Goal: Find specific page/section: Find specific page/section

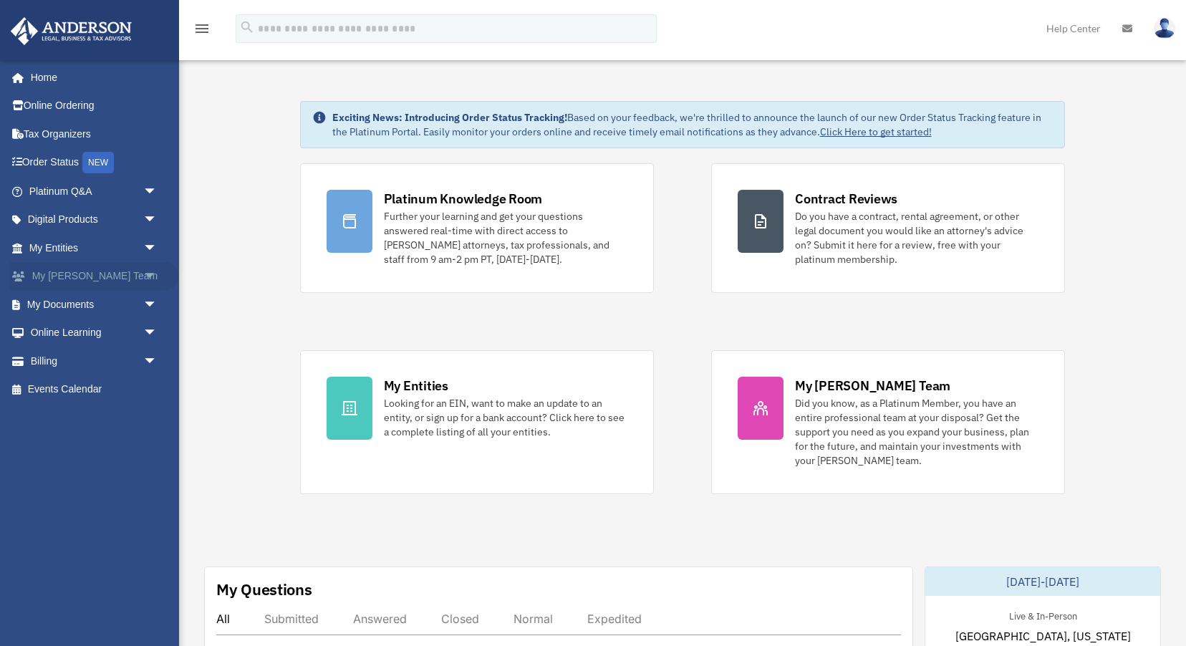
click at [150, 278] on span "arrow_drop_down" at bounding box center [157, 276] width 29 height 29
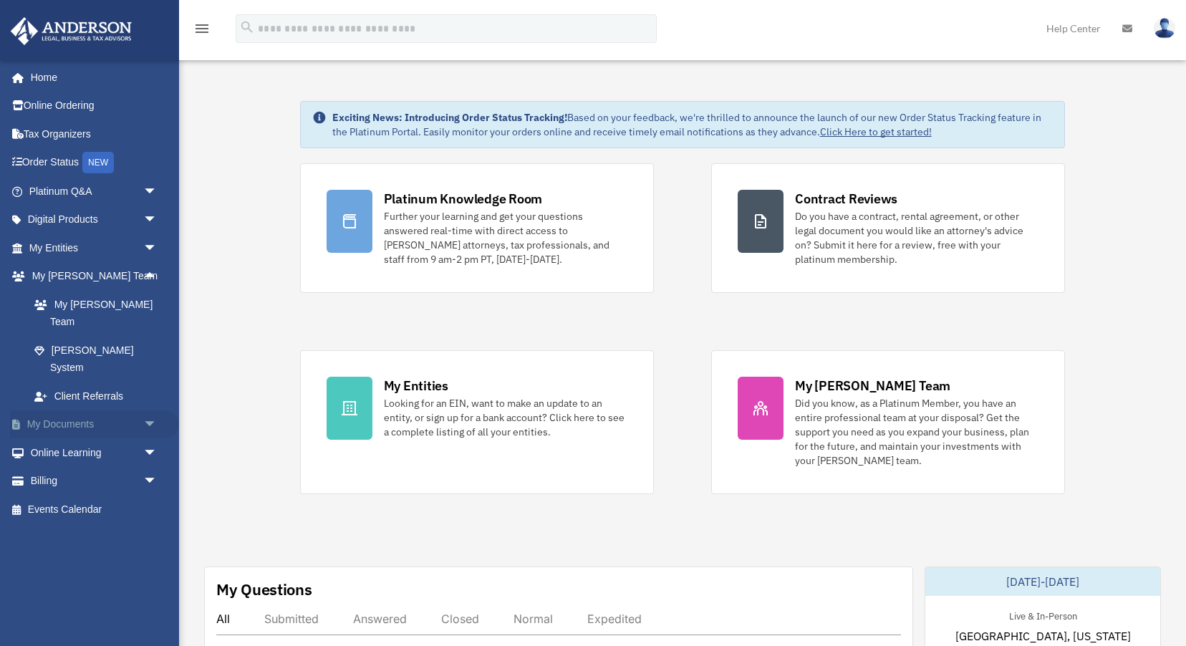
click at [150, 410] on span "arrow_drop_down" at bounding box center [157, 424] width 29 height 29
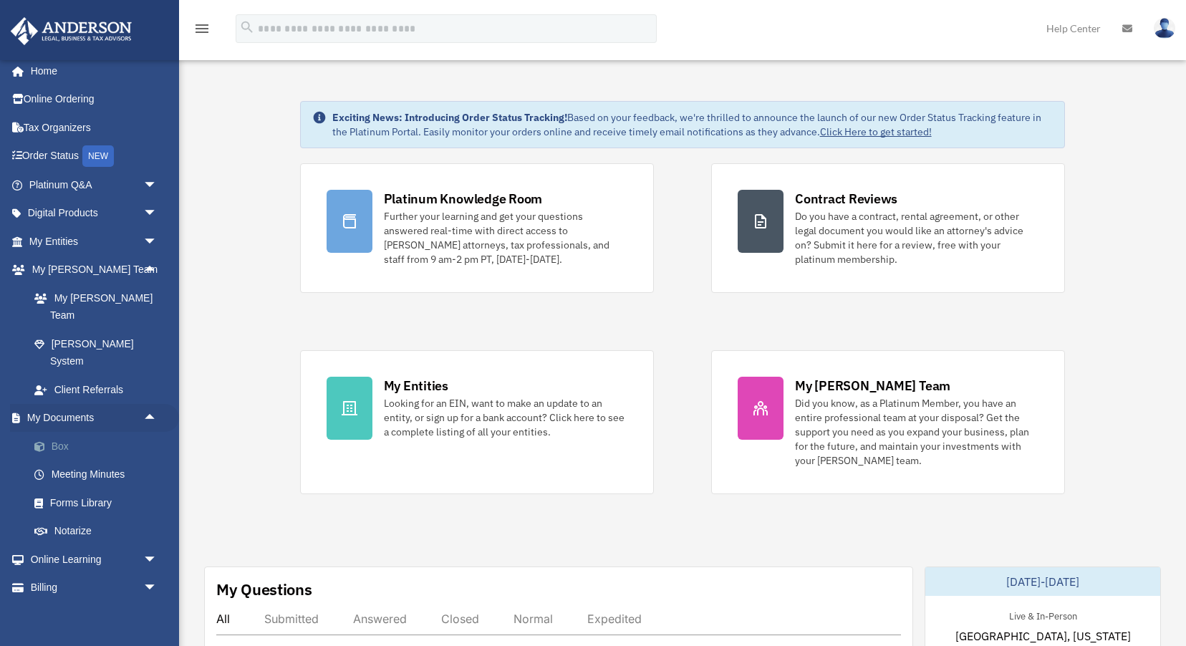
click at [67, 432] on link "Box" at bounding box center [99, 446] width 159 height 29
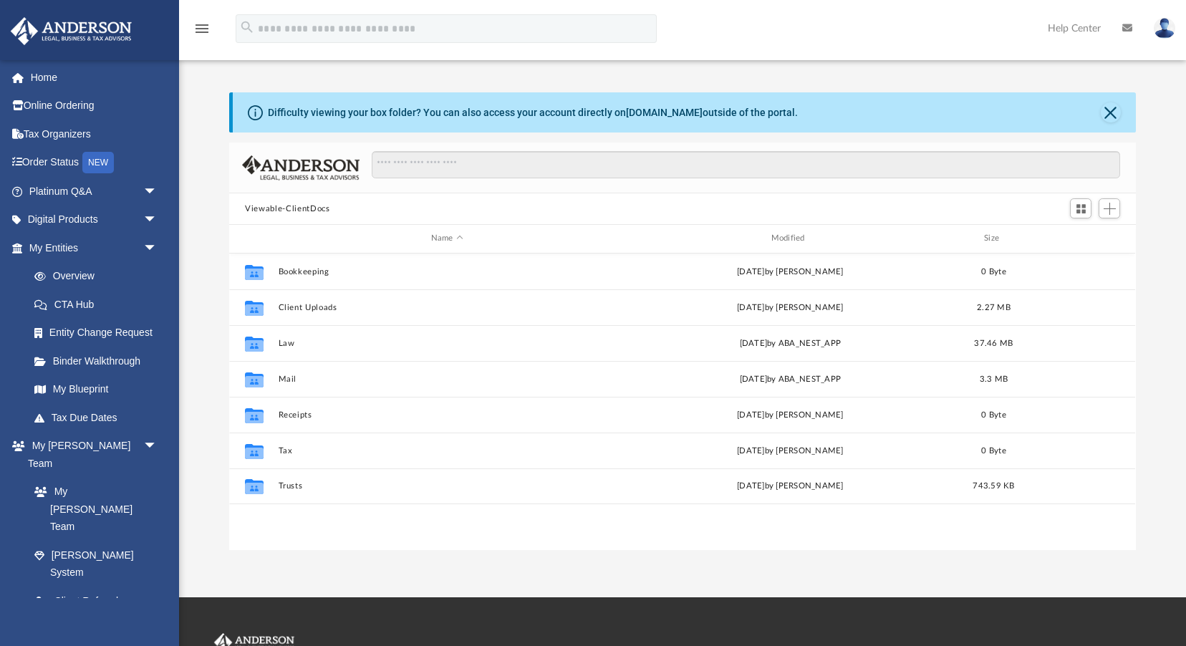
scroll to position [325, 906]
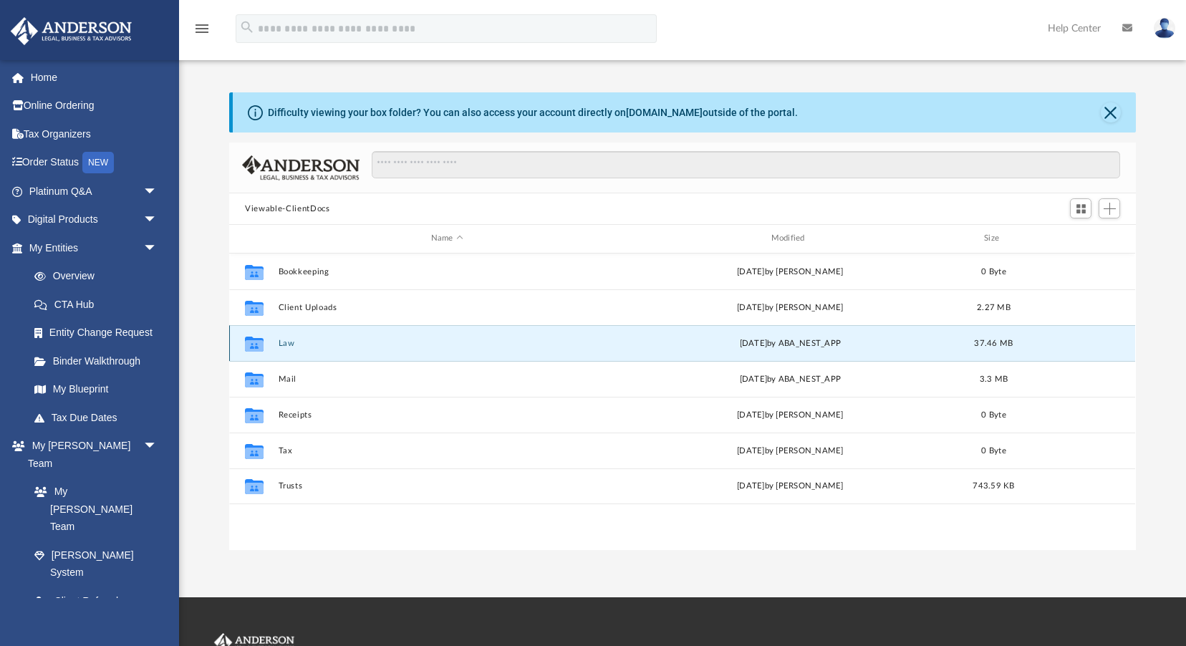
click at [286, 342] on button "Law" at bounding box center [447, 343] width 337 height 9
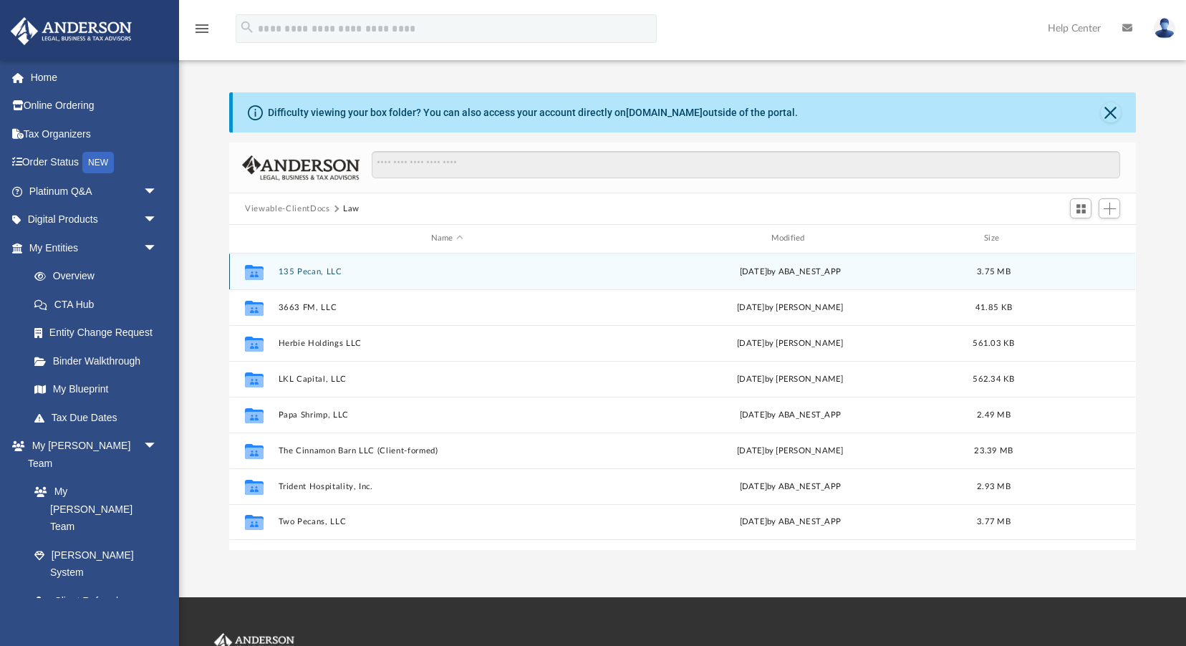
click at [312, 274] on button "135 Pecan, LLC" at bounding box center [447, 271] width 337 height 9
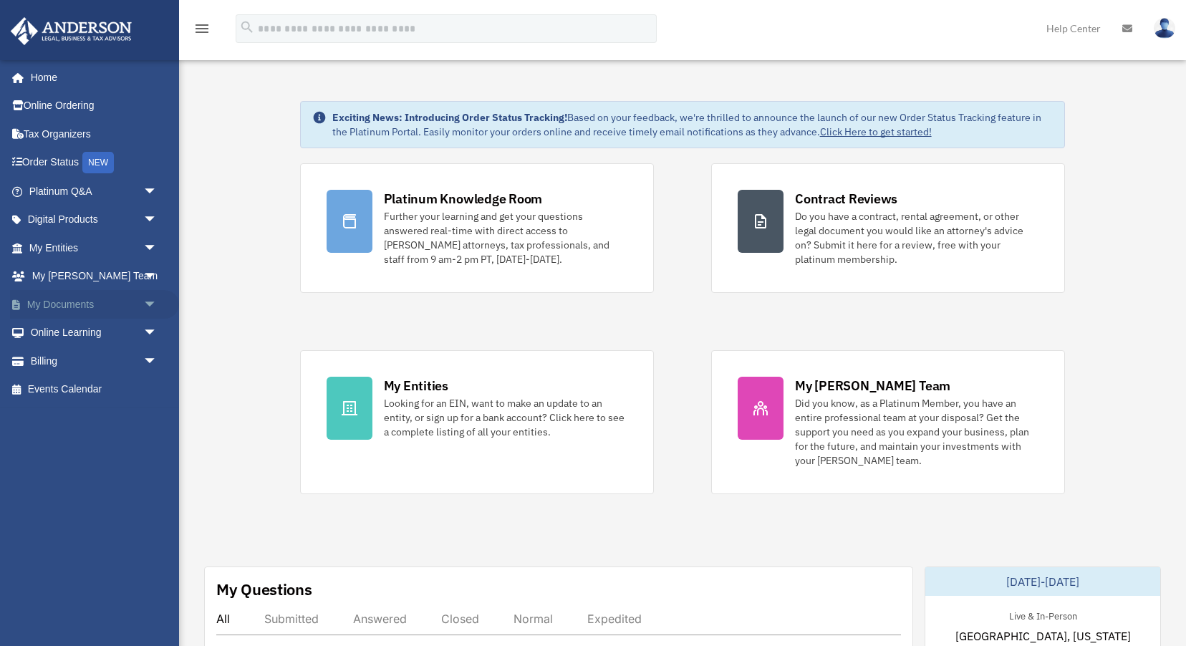
click at [152, 305] on span "arrow_drop_down" at bounding box center [157, 304] width 29 height 29
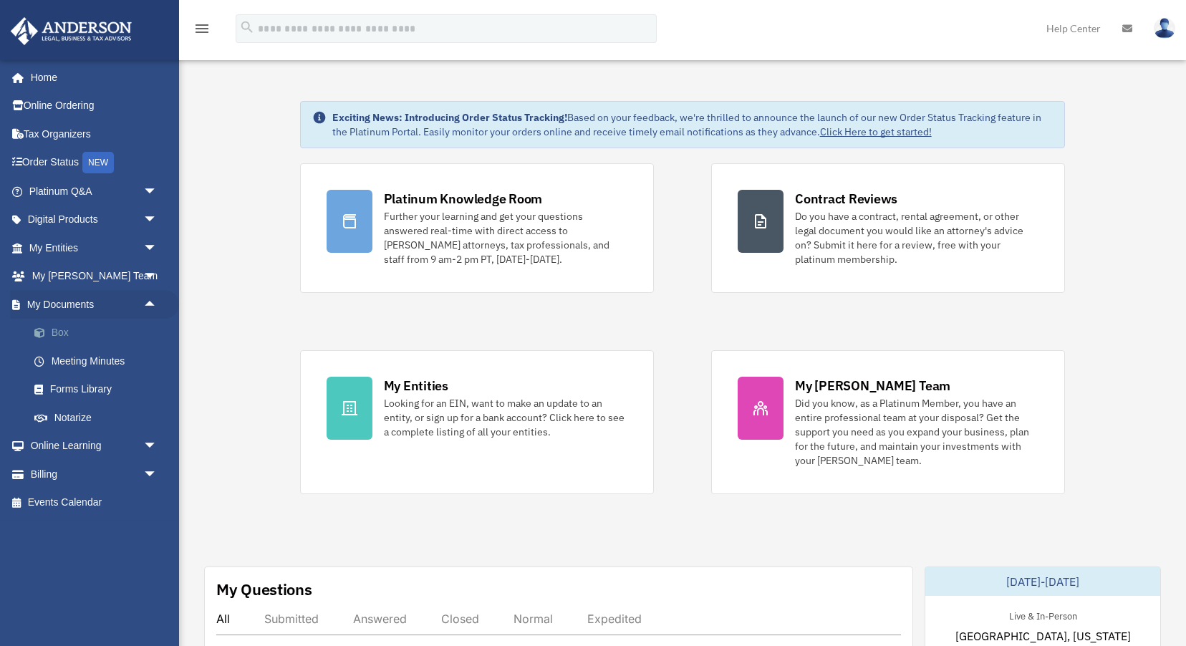
click at [71, 341] on link "Box" at bounding box center [99, 333] width 159 height 29
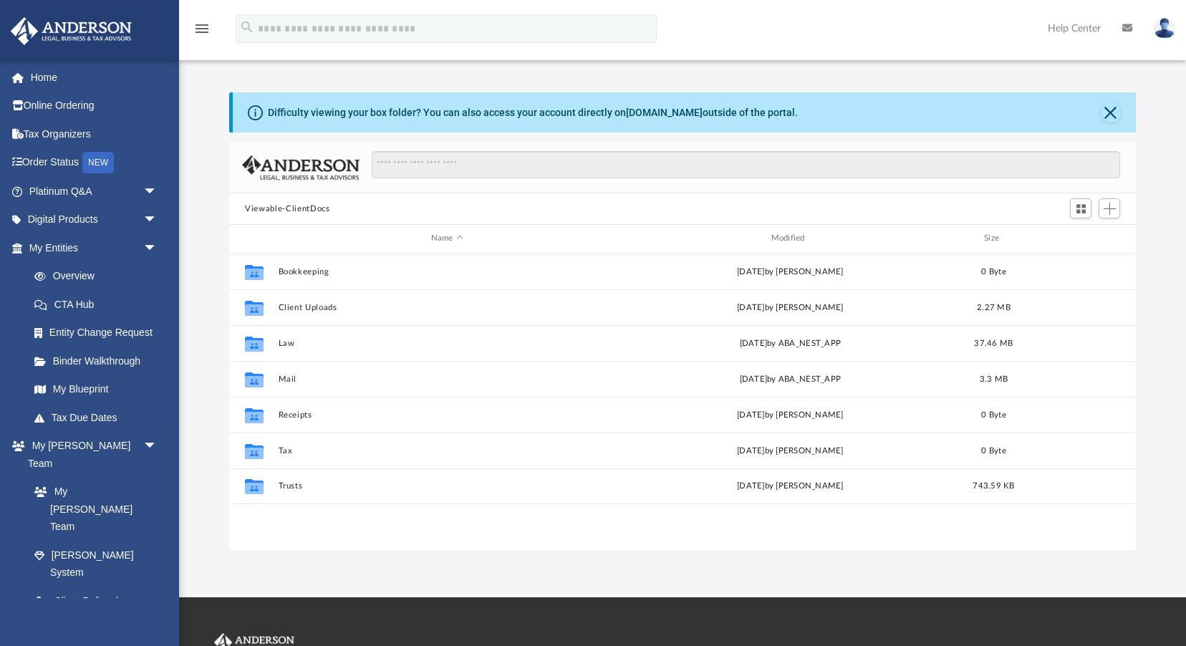
scroll to position [325, 906]
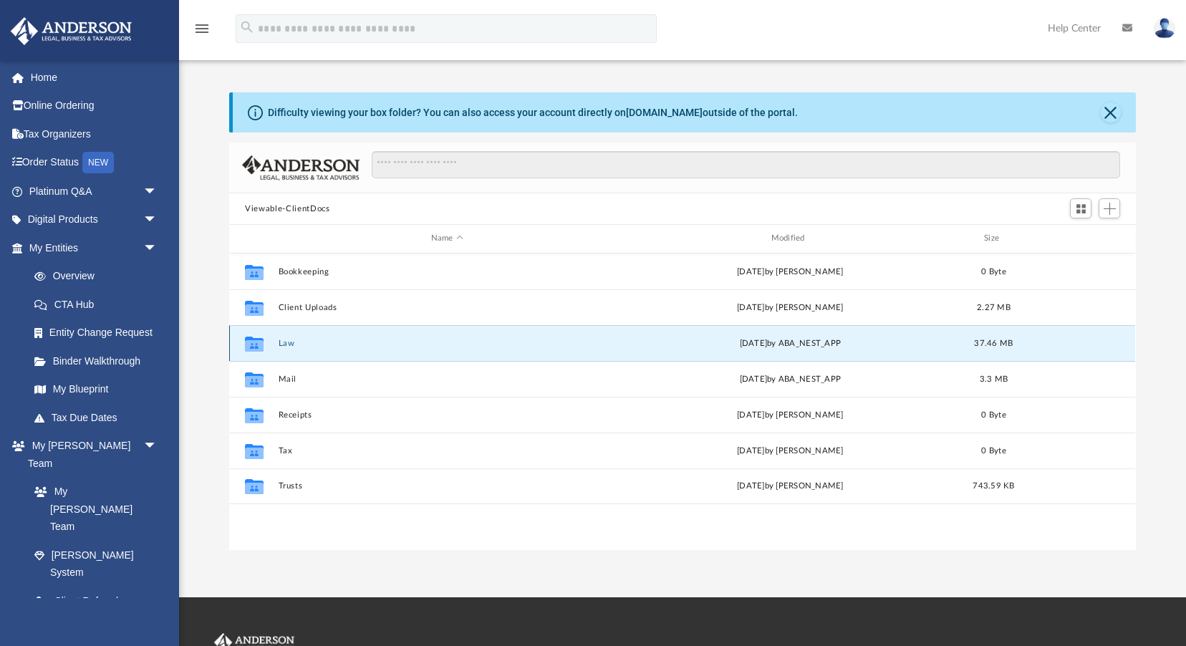
click at [284, 342] on button "Law" at bounding box center [447, 343] width 337 height 9
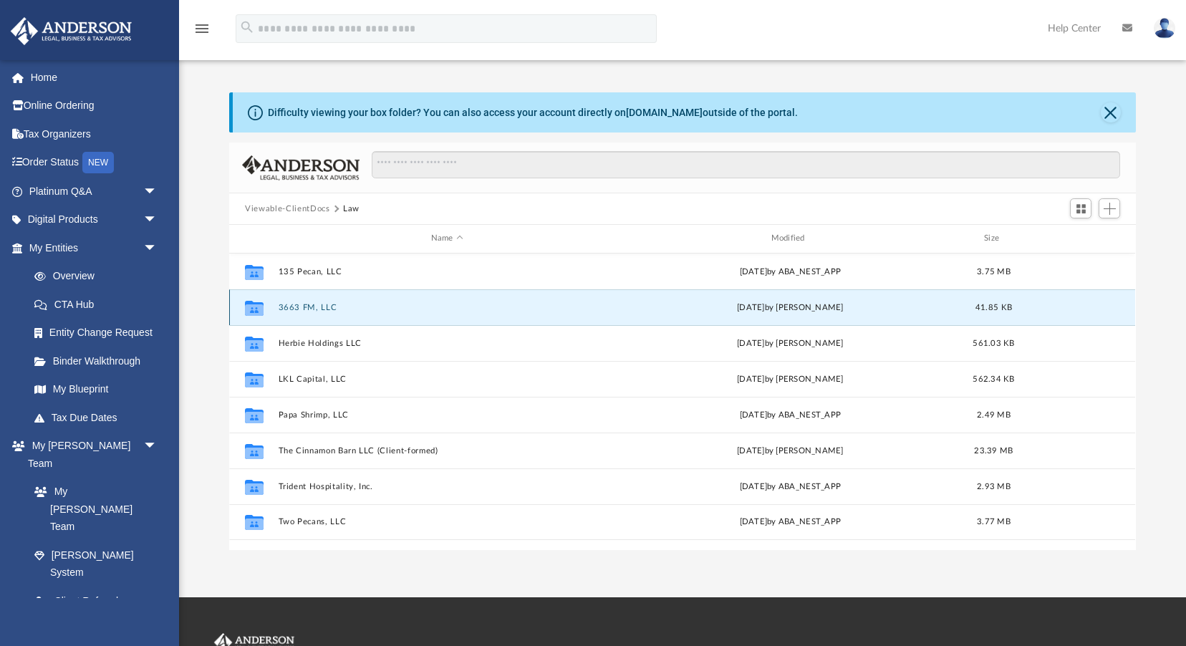
click at [298, 305] on button "3663 FM, LLC" at bounding box center [447, 307] width 337 height 9
